Goal: Information Seeking & Learning: Learn about a topic

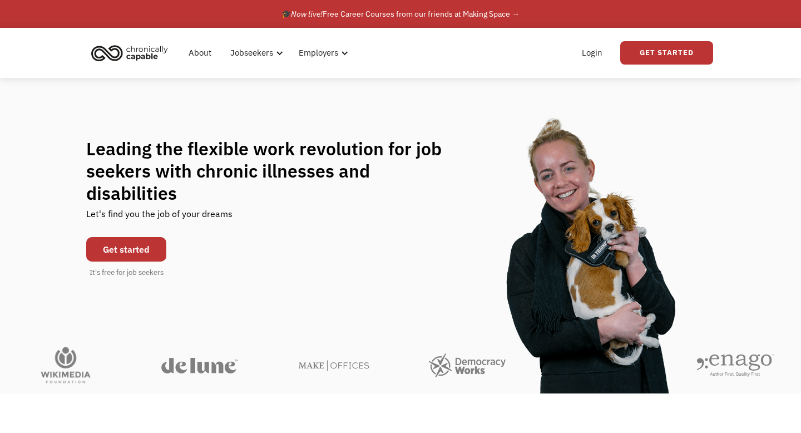
click at [129, 245] on link "Get started" at bounding box center [126, 249] width 80 height 24
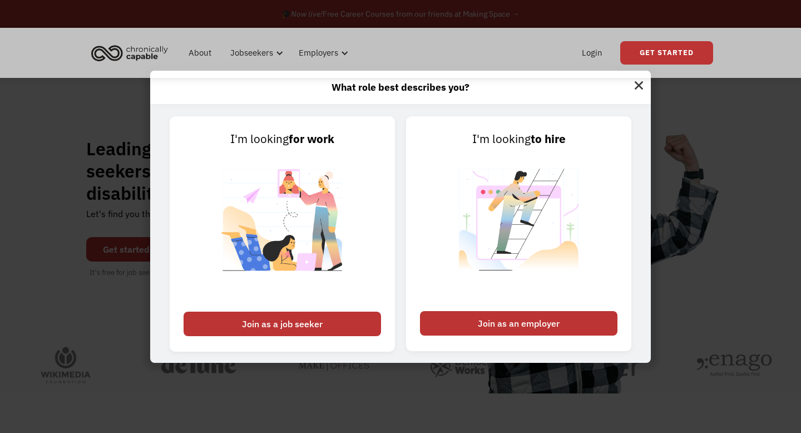
click at [643, 81] on img at bounding box center [639, 84] width 24 height 27
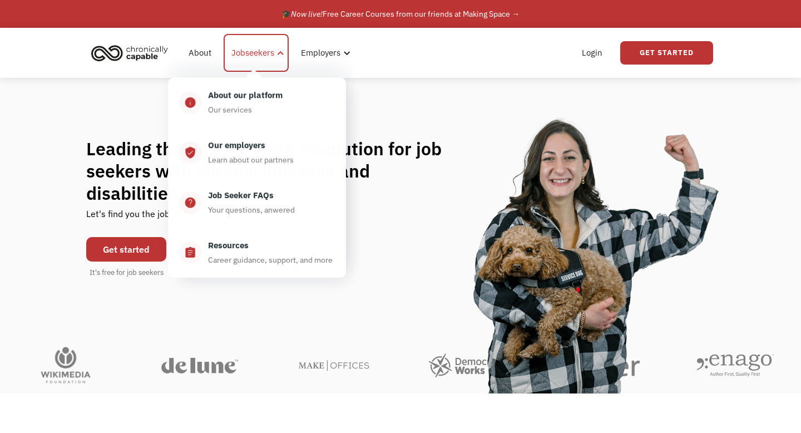
click at [270, 52] on div "Jobseekers" at bounding box center [253, 52] width 43 height 13
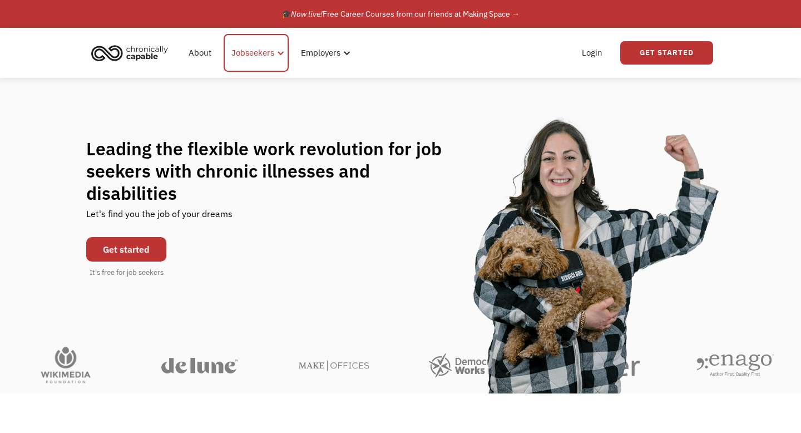
click at [270, 52] on div "Jobseekers" at bounding box center [253, 52] width 43 height 13
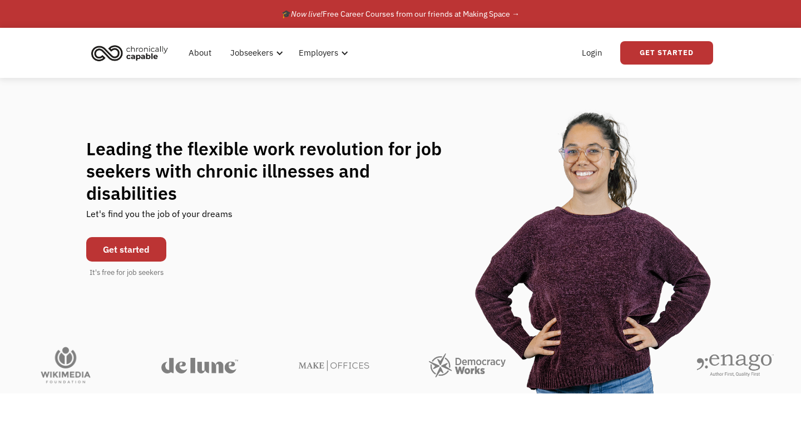
click at [147, 243] on link "Get started" at bounding box center [126, 249] width 80 height 24
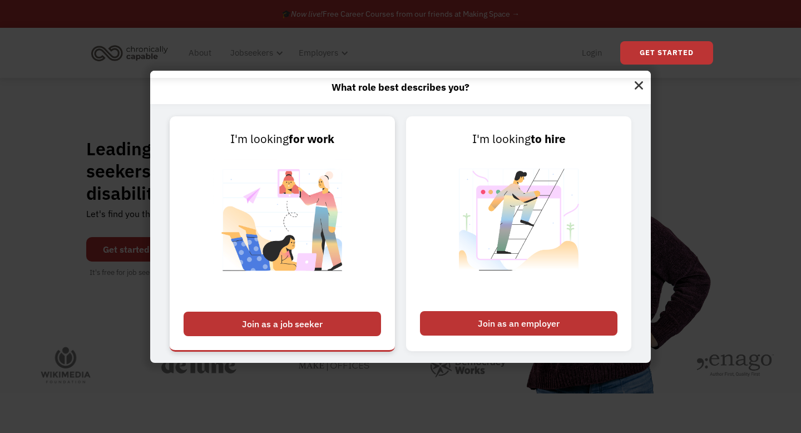
click at [232, 316] on div "Join as a job seeker" at bounding box center [283, 324] width 198 height 24
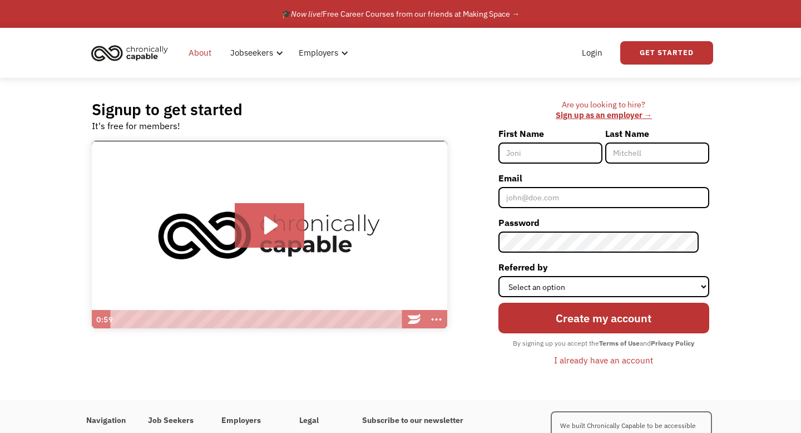
click at [208, 55] on link "About" at bounding box center [200, 53] width 36 height 36
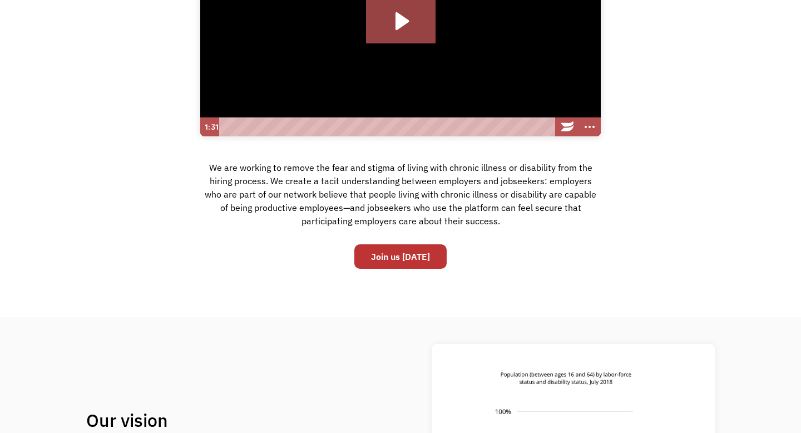
scroll to position [107, 0]
